Goal: Information Seeking & Learning: Find contact information

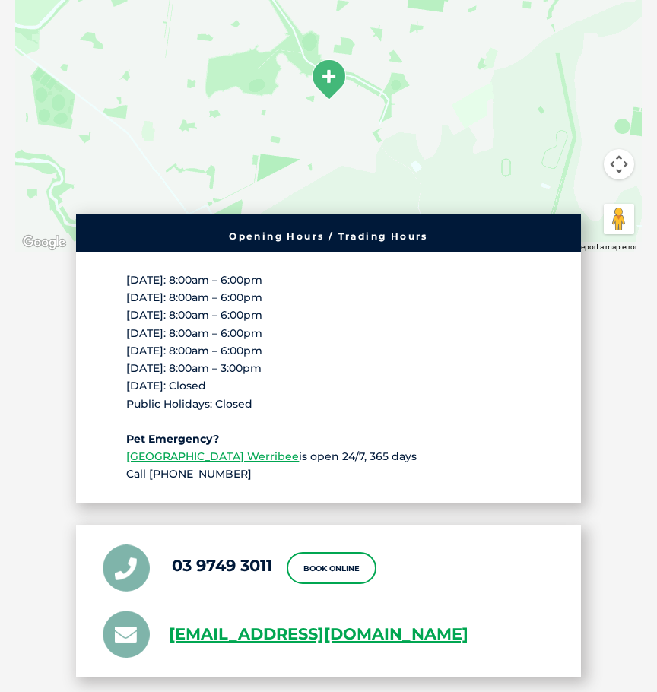
scroll to position [3043, 0]
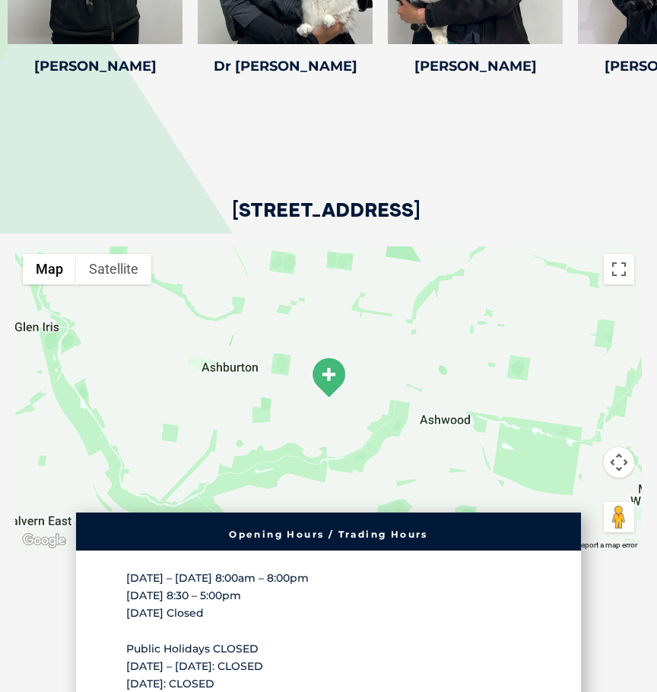
scroll to position [2663, 0]
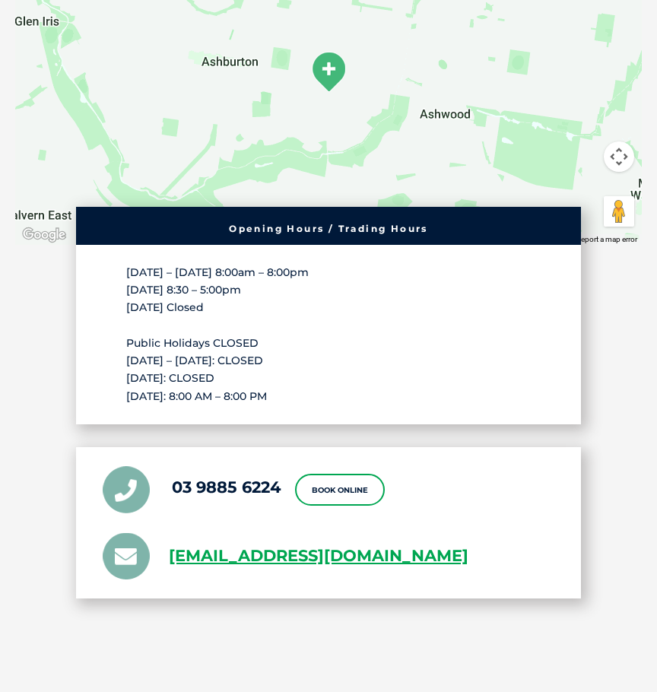
drag, startPoint x: 206, startPoint y: 453, endPoint x: 146, endPoint y: 600, distance: 158.7
click at [145, 601] on div "428 Warrigal Rd, Ashburton VIC 3147 ← Move left → Move right ↑ Move up ↓ Move d…" at bounding box center [328, 212] width 657 height 848
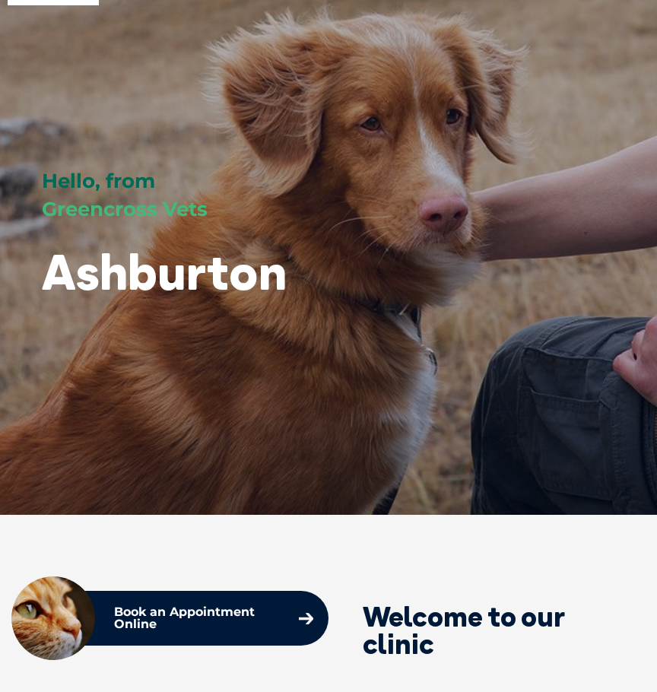
scroll to position [0, 0]
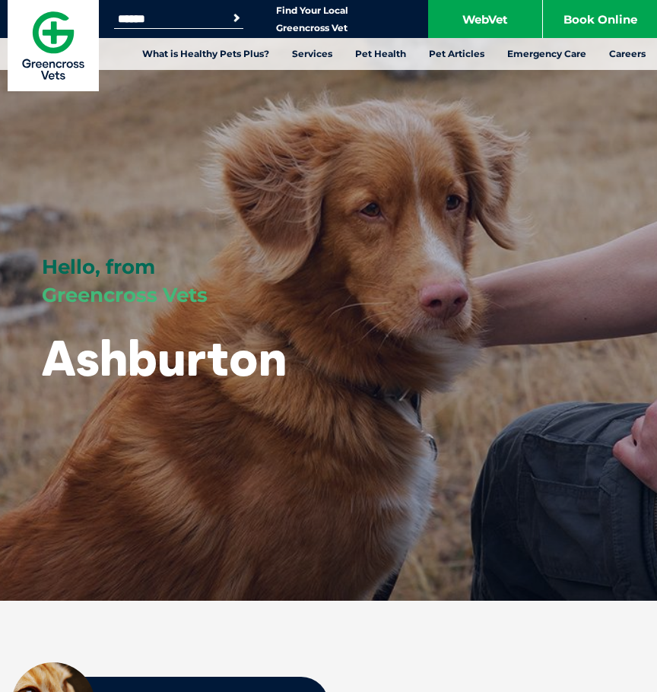
drag, startPoint x: 40, startPoint y: 291, endPoint x: 323, endPoint y: 372, distance: 294.3
click at [323, 372] on div "Hello, from Greencross Vets Ashburton" at bounding box center [190, 266] width 380 height 533
drag, startPoint x: 304, startPoint y: 371, endPoint x: 71, endPoint y: 304, distance: 242.2
click at [75, 304] on div "Hello, from Greencross Vets Ashburton" at bounding box center [190, 266] width 380 height 533
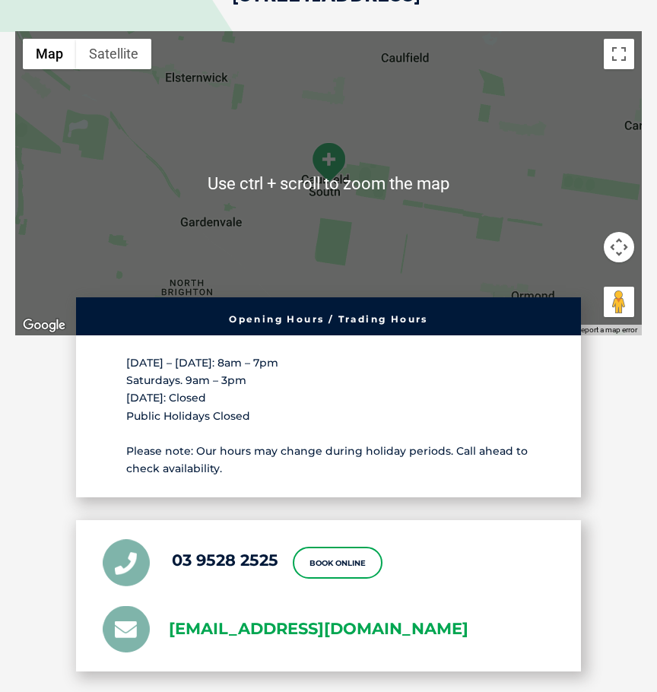
scroll to position [3347, 0]
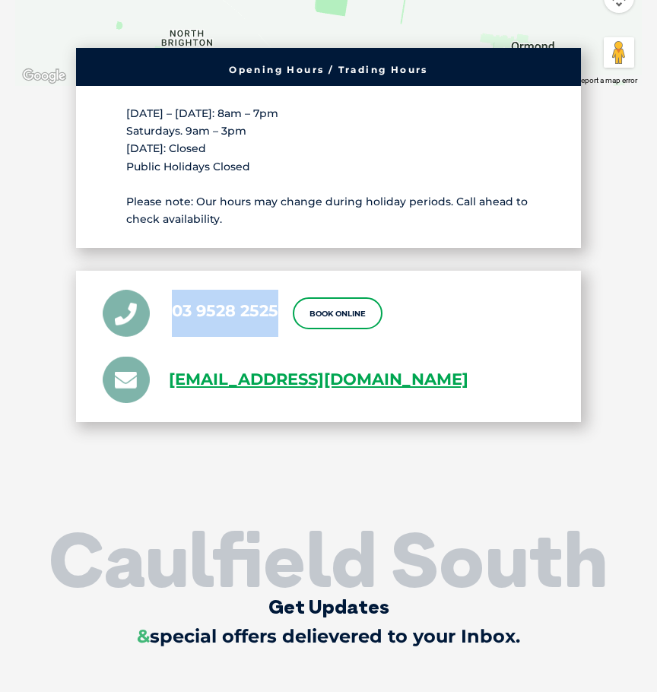
drag, startPoint x: 279, startPoint y: 270, endPoint x: 173, endPoint y: 280, distance: 107.0
click at [173, 290] on ul "03 9528 2525 Book Online [EMAIL_ADDRESS][DOMAIN_NAME]" at bounding box center [329, 346] width 452 height 113
copy link "03 9528 2525"
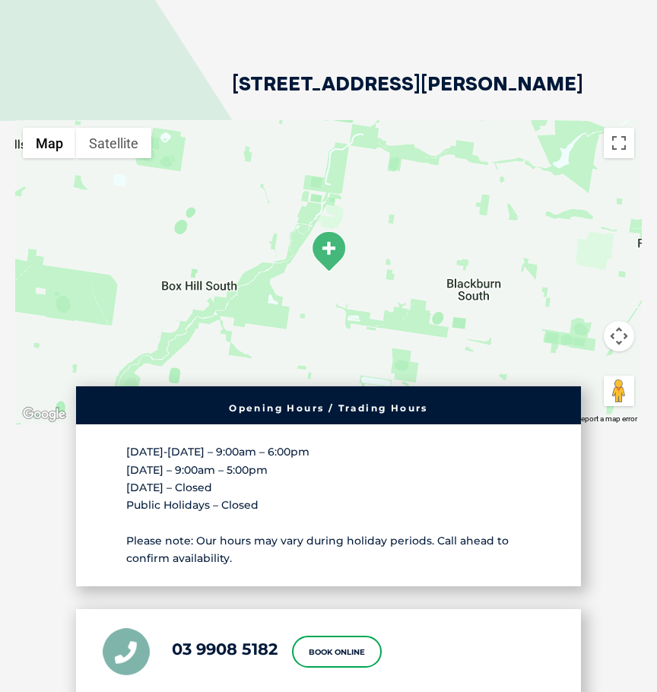
scroll to position [2807, 0]
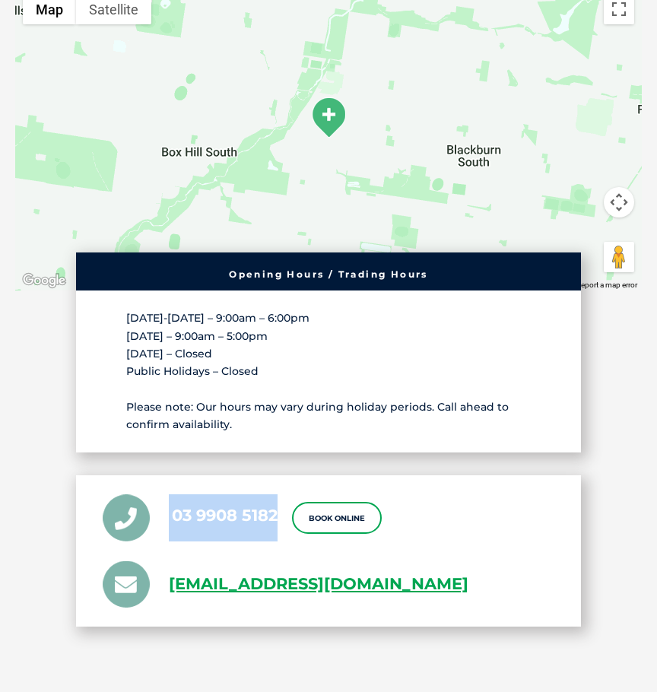
drag, startPoint x: 167, startPoint y: 496, endPoint x: 276, endPoint y: 494, distance: 109.6
click at [276, 495] on li "03 9908 5182" at bounding box center [190, 518] width 175 height 47
copy li "03 9908 5182"
